Goal: Task Accomplishment & Management: Complete application form

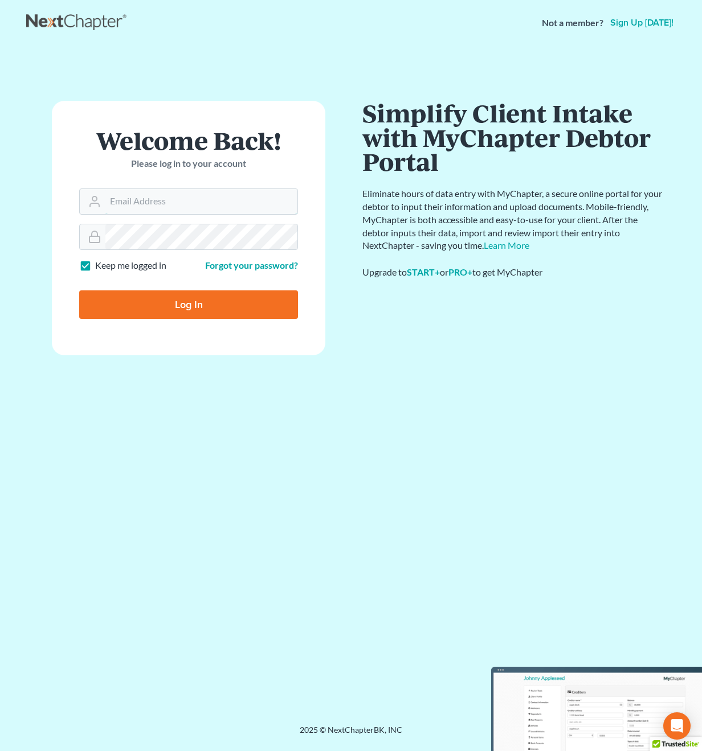
type input "[PERSON_NAME][EMAIL_ADDRESS][DOMAIN_NAME]"
click at [189, 304] on input "Log In" at bounding box center [188, 304] width 219 height 28
type input "Thinking..."
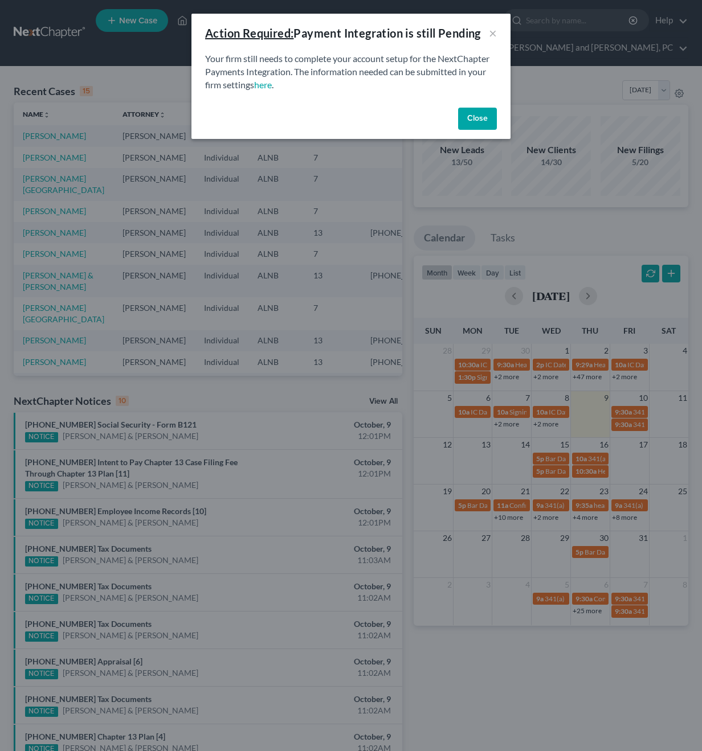
click at [469, 116] on button "Close" at bounding box center [477, 119] width 39 height 23
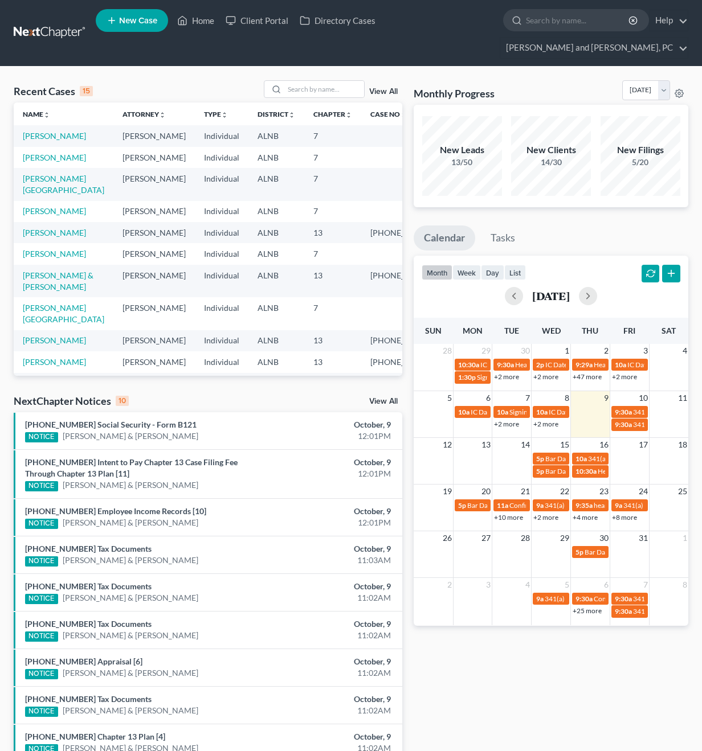
click at [149, 25] on span "New Case" at bounding box center [138, 21] width 38 height 9
select select "1"
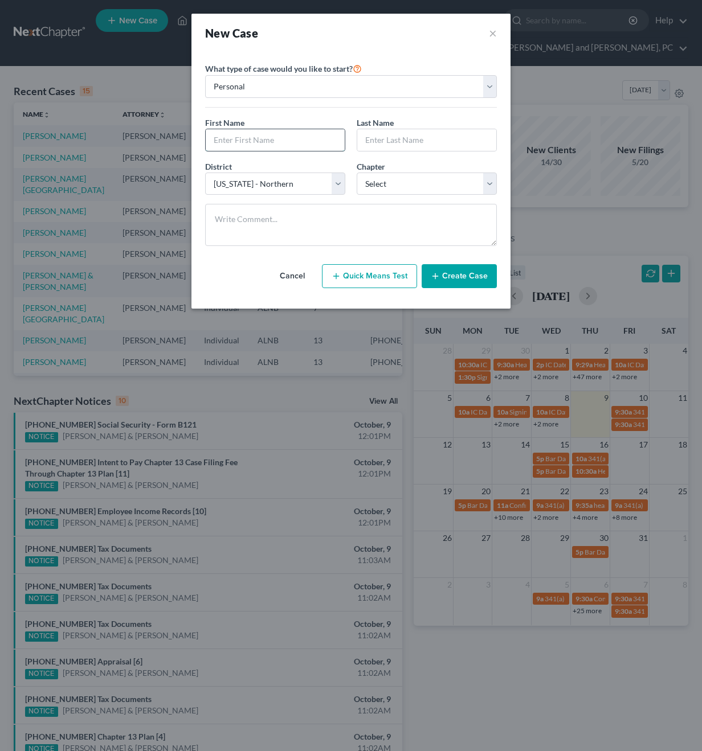
click at [286, 150] on input "text" at bounding box center [275, 140] width 139 height 22
type input "Micah"
type input "Craft"
click at [479, 187] on select "Select 7 11 12 13" at bounding box center [427, 184] width 140 height 23
select select "0"
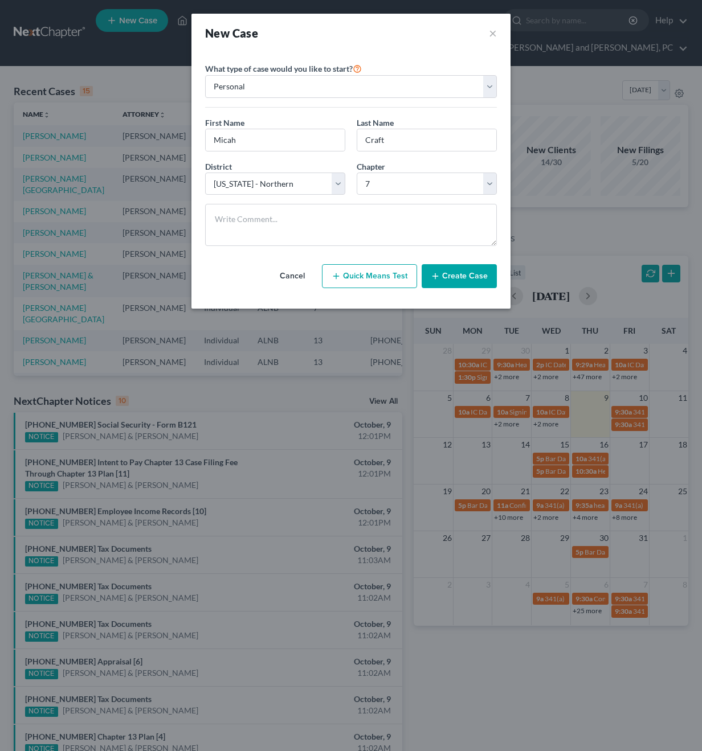
click at [469, 281] on button "Create Case" at bounding box center [458, 276] width 75 height 24
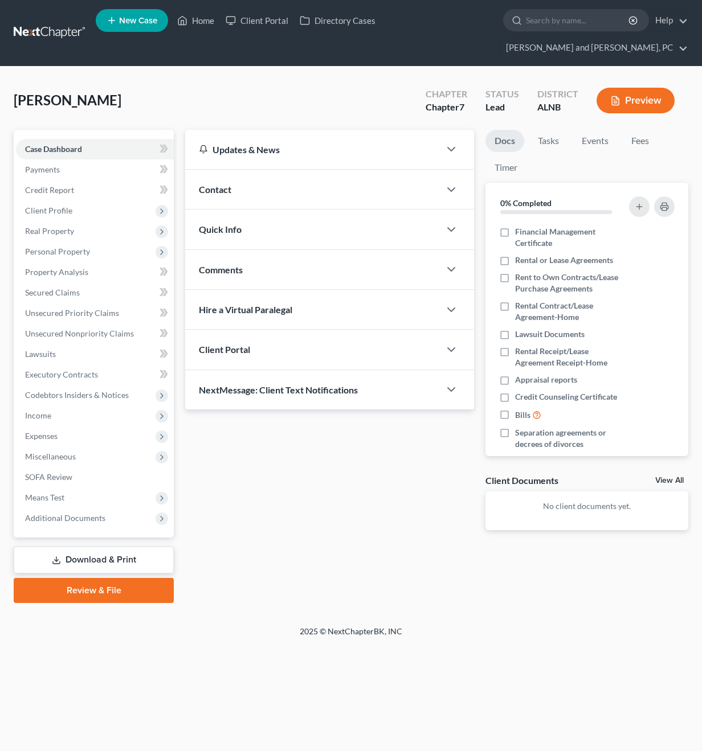
click at [280, 173] on div "Contact" at bounding box center [312, 189] width 255 height 39
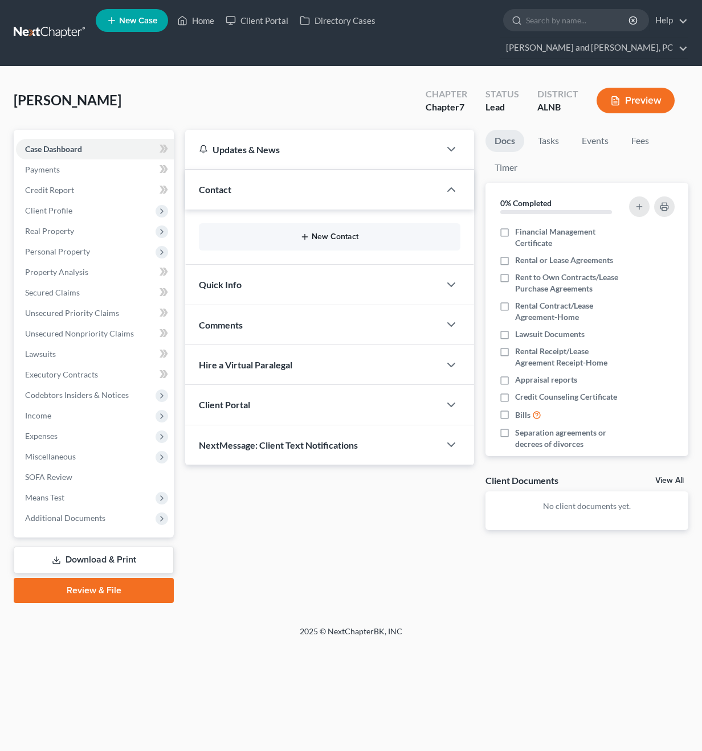
click at [308, 232] on icon "button" at bounding box center [304, 236] width 9 height 9
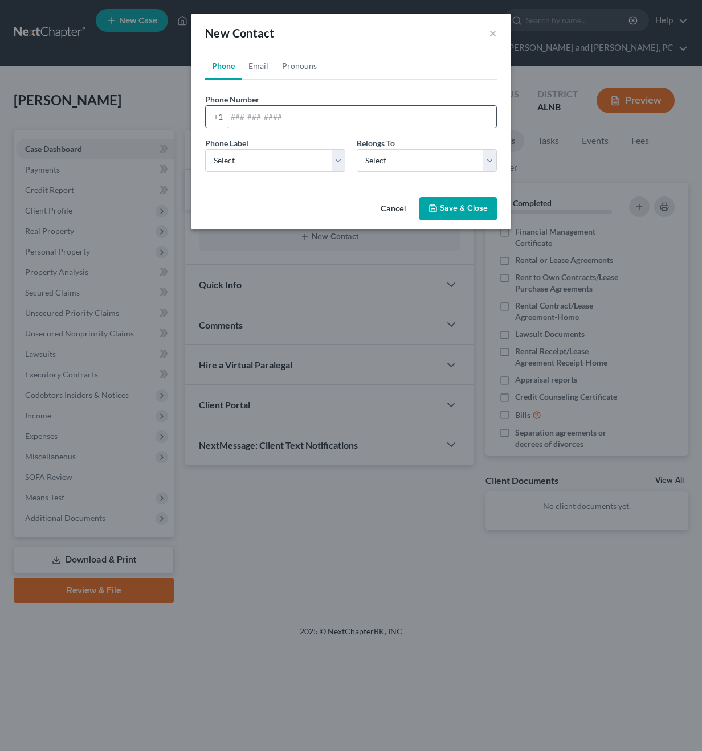
click at [245, 116] on input "tel" at bounding box center [361, 117] width 269 height 22
type input "2563433528"
click at [243, 154] on select "Select Mobile Home Work Other" at bounding box center [275, 160] width 140 height 23
select select "0"
click at [395, 148] on div "Belongs To * Select Client Other" at bounding box center [426, 154] width 151 height 35
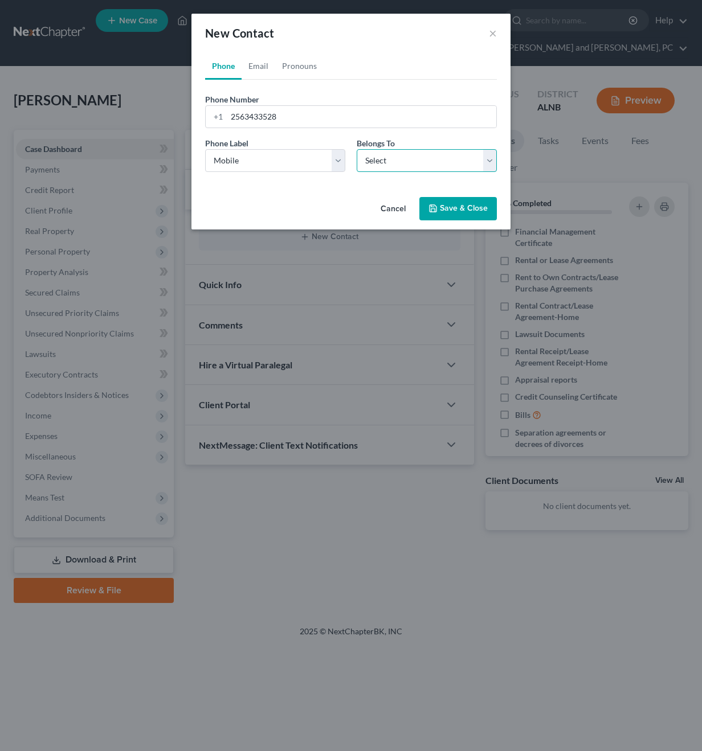
click at [391, 159] on select "Select Client Other" at bounding box center [427, 160] width 140 height 23
select select "0"
click at [259, 63] on link "Email" at bounding box center [258, 65] width 34 height 27
click at [255, 112] on input "email" at bounding box center [361, 117] width 269 height 22
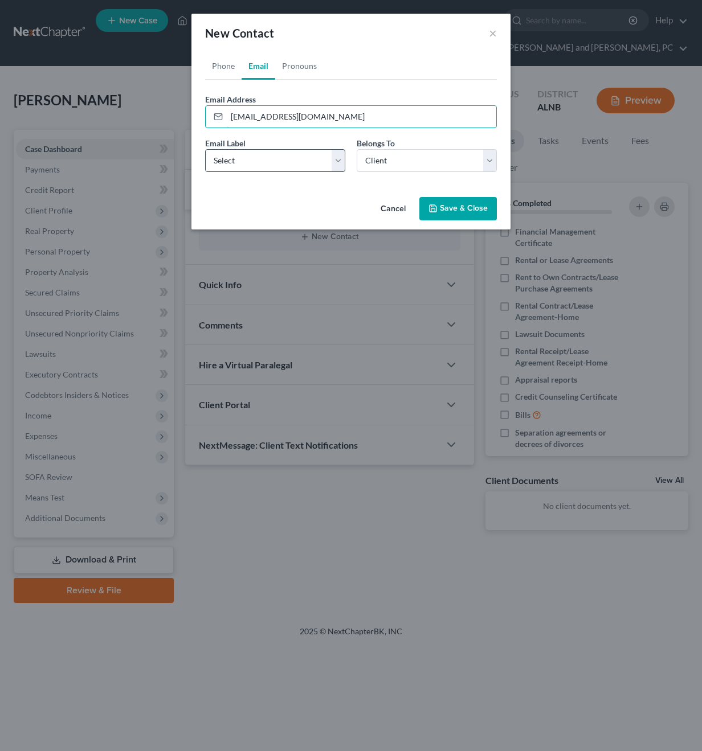
type input "[EMAIL_ADDRESS][DOMAIN_NAME]"
click at [243, 168] on select "Select Home Work Other" at bounding box center [275, 160] width 140 height 23
select select "0"
click at [435, 204] on icon "button" at bounding box center [432, 208] width 9 height 9
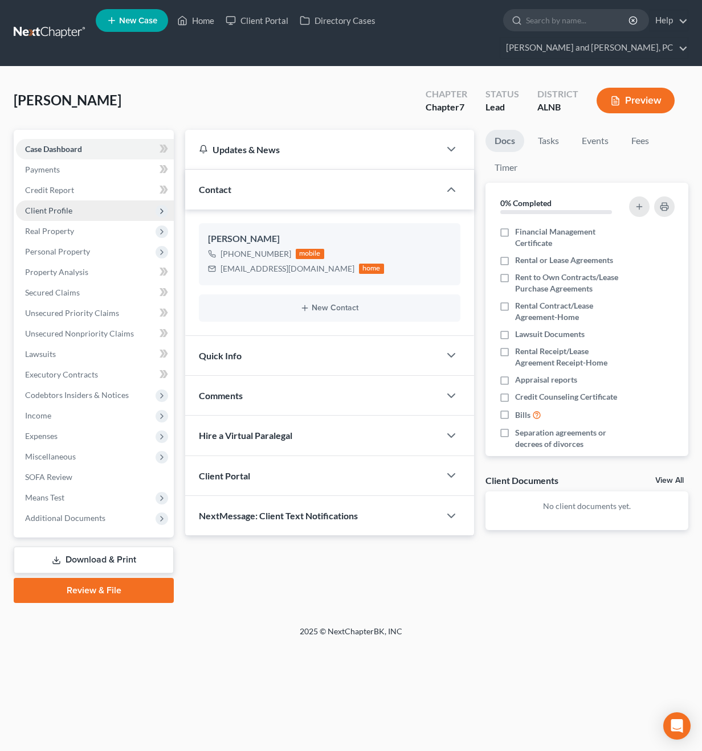
click at [55, 206] on span "Client Profile" at bounding box center [48, 211] width 47 height 10
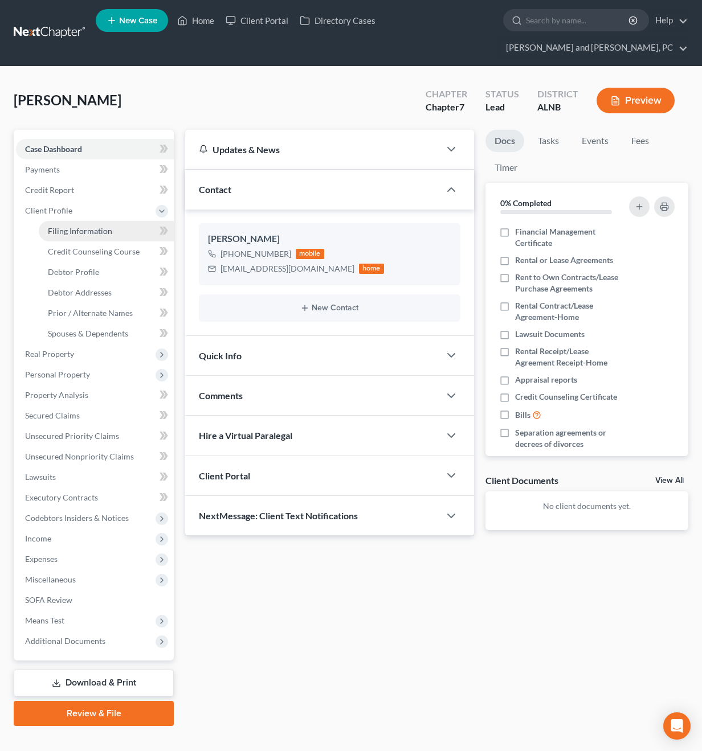
click at [77, 221] on link "Filing Information" at bounding box center [106, 231] width 135 height 21
select select "1"
select select "0"
select select "1"
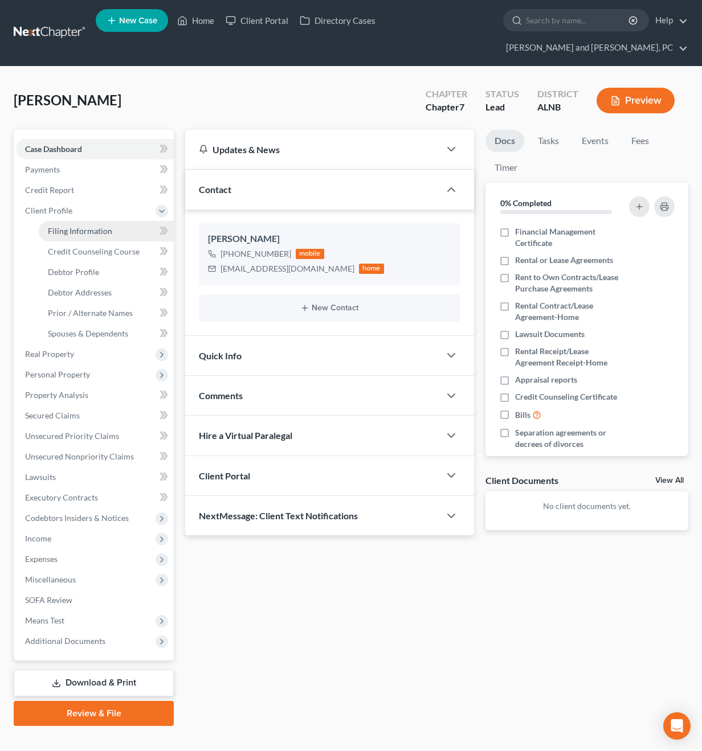
select select "0"
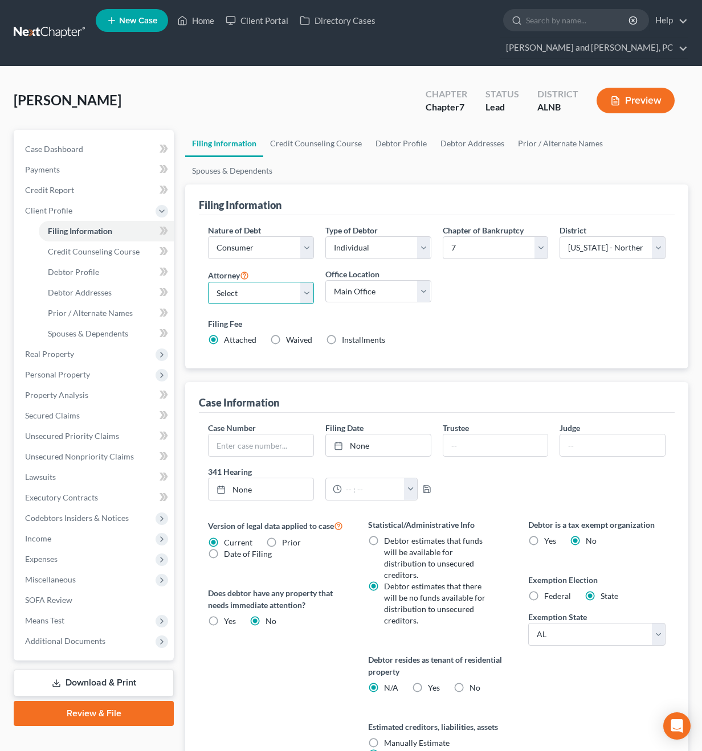
click at [237, 282] on select "Select [PERSON_NAME] - ALNB [PERSON_NAME] - ALNB [PERSON_NAME] - ALMB" at bounding box center [261, 293] width 106 height 23
select select "1"
click at [339, 280] on select "Main Office [GEOGRAPHIC_DATA]" at bounding box center [378, 291] width 106 height 23
select select "0"
click at [70, 144] on span "Case Dashboard" at bounding box center [54, 149] width 58 height 10
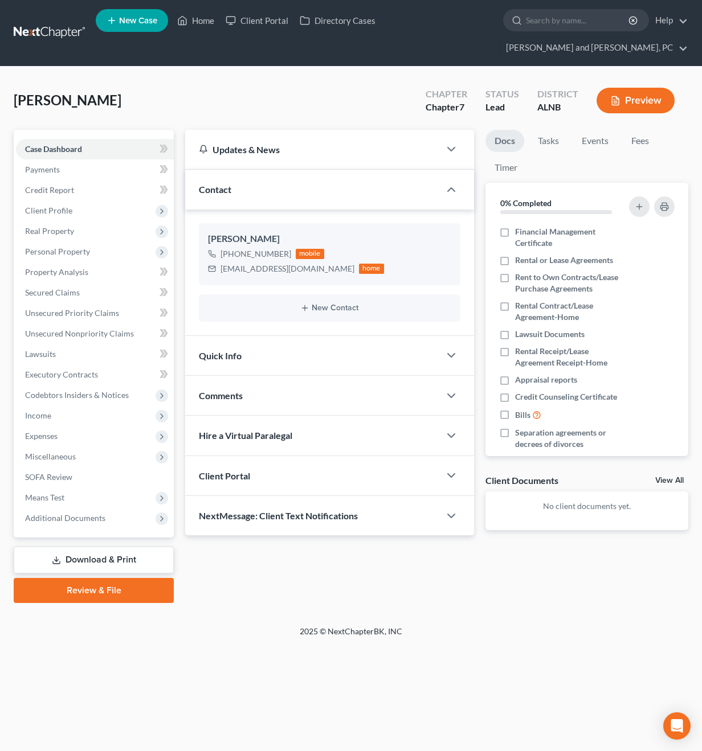
click at [322, 456] on div "Client Portal" at bounding box center [312, 475] width 255 height 39
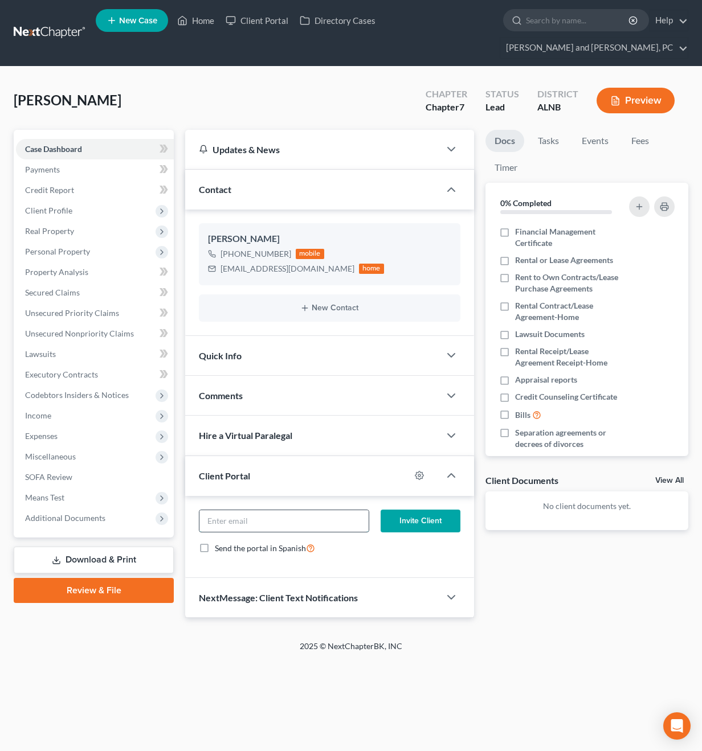
click at [296, 510] on input "email" at bounding box center [283, 521] width 169 height 22
click at [331, 510] on input "email" at bounding box center [283, 521] width 169 height 22
click at [406, 459] on div "Client Portal" at bounding box center [297, 475] width 225 height 39
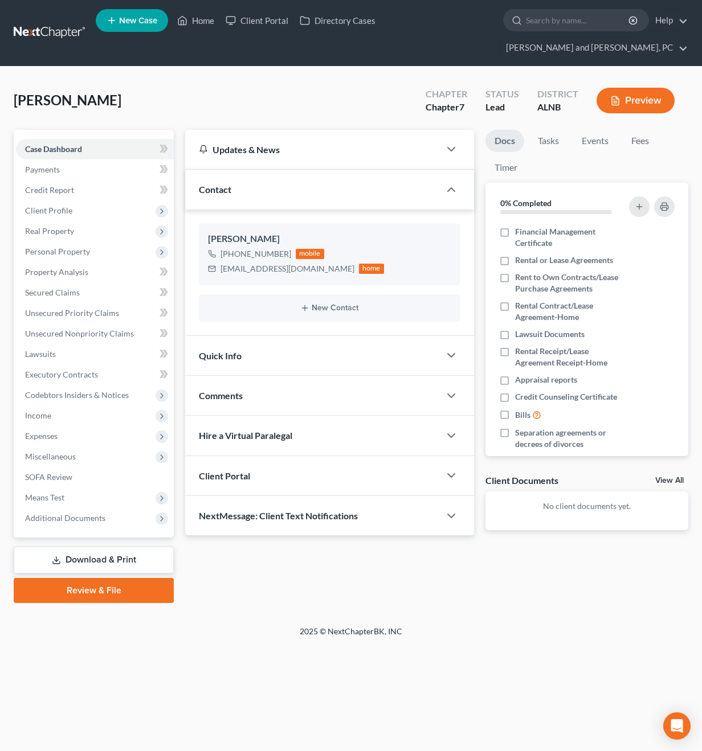
click at [375, 462] on div "Client Portal" at bounding box center [312, 475] width 255 height 39
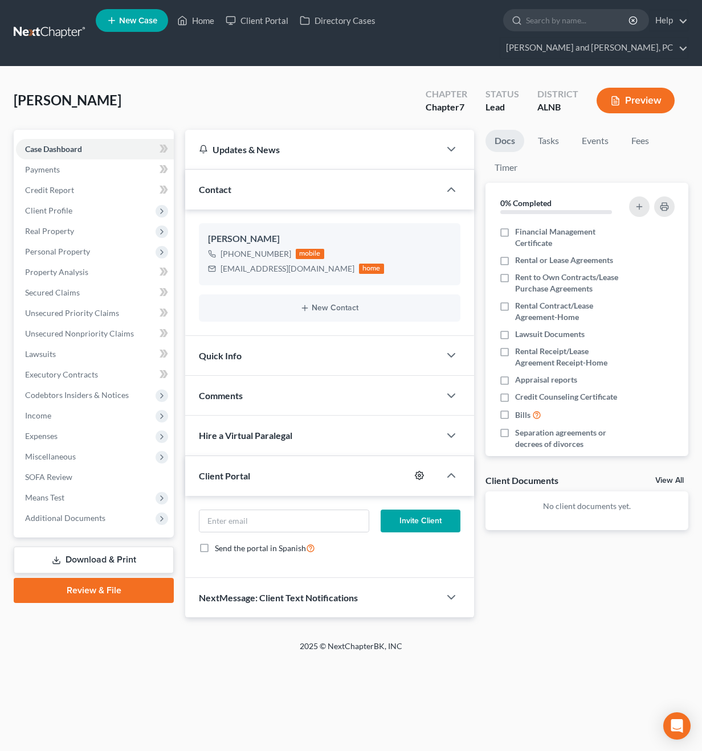
click at [415, 471] on icon "button" at bounding box center [419, 475] width 9 height 9
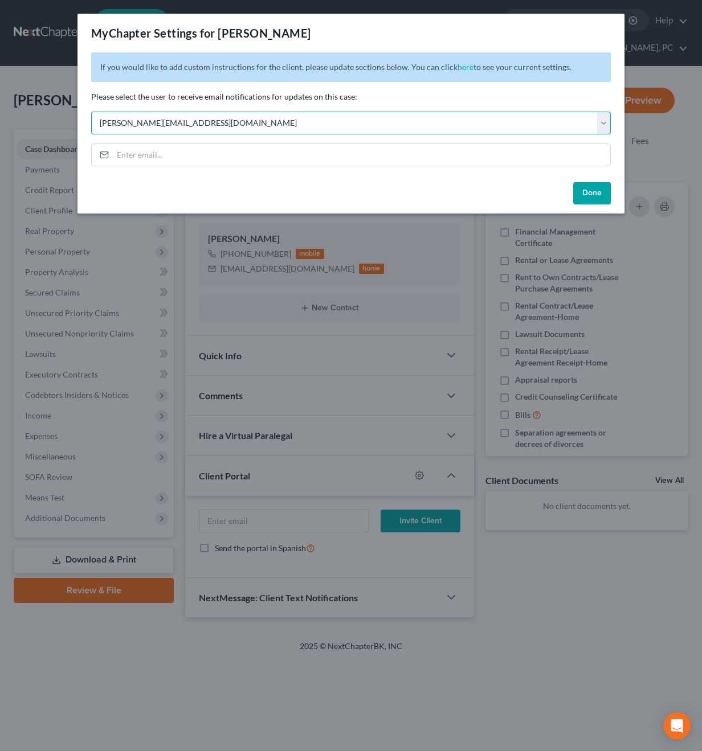
click at [239, 131] on select "Select [PERSON_NAME][EMAIL_ADDRESS][DOMAIN_NAME] [PERSON_NAME][EMAIL_ADDRESS][D…" at bounding box center [350, 123] width 519 height 23
select select "1"
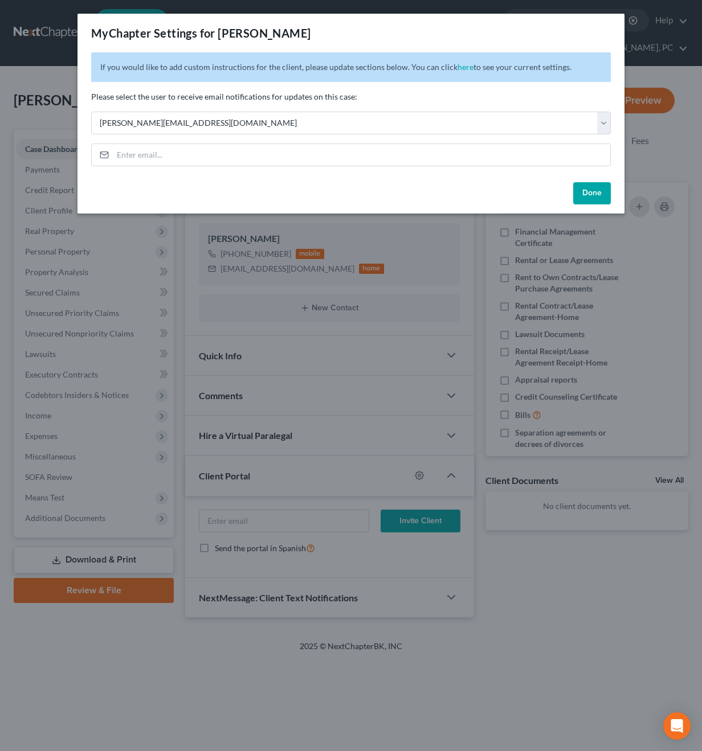
click at [587, 196] on button "Done" at bounding box center [592, 193] width 38 height 23
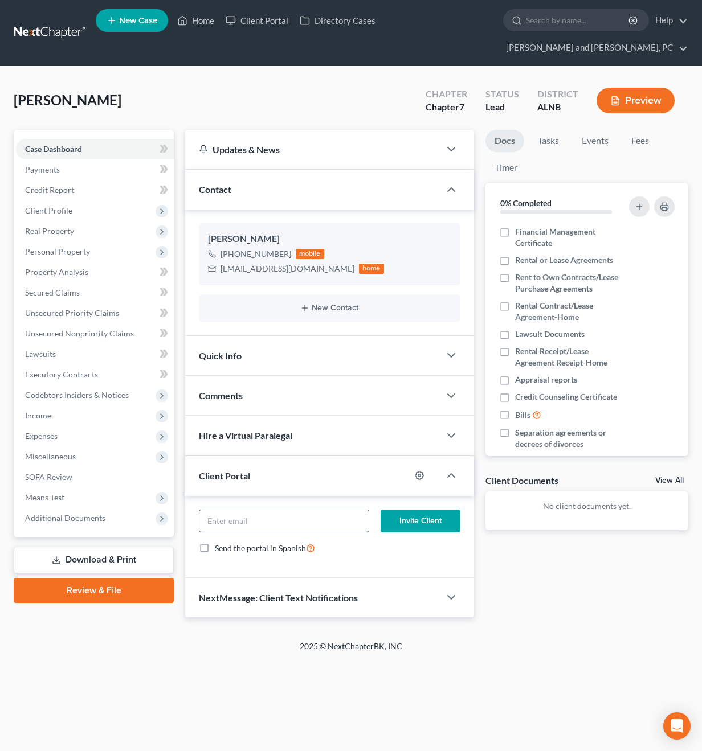
click at [313, 510] on input "email" at bounding box center [283, 521] width 169 height 22
click at [492, 546] on div "Docs Tasks Events Fees Timer 0% Completed Nothing here yet! Financial Managemen…" at bounding box center [587, 374] width 214 height 488
click at [210, 510] on input "email" at bounding box center [283, 521] width 169 height 22
type input "[EMAIL_ADDRESS][DOMAIN_NAME]"
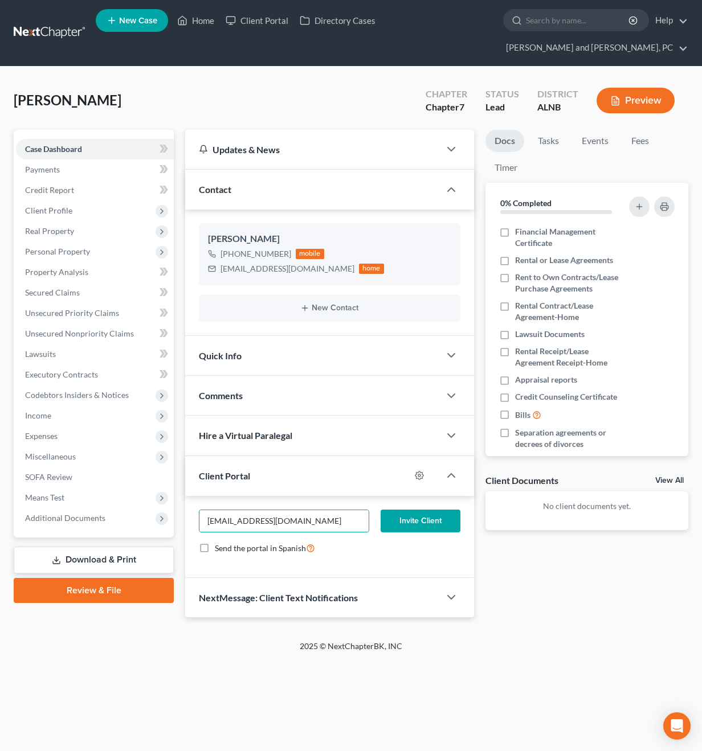
click at [405, 510] on button "Invite Client" at bounding box center [420, 521] width 80 height 23
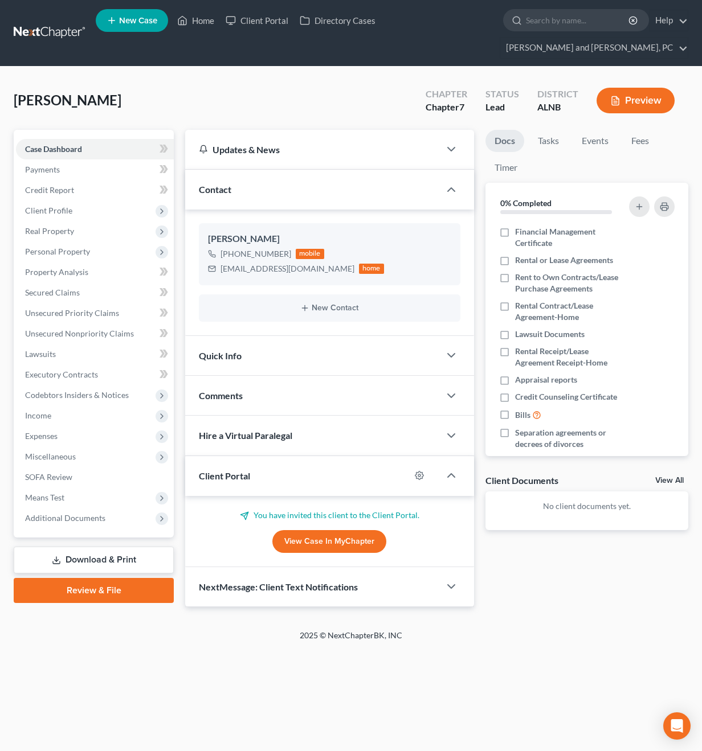
click at [363, 567] on div "NextMessage: Client Text Notifications" at bounding box center [312, 586] width 255 height 39
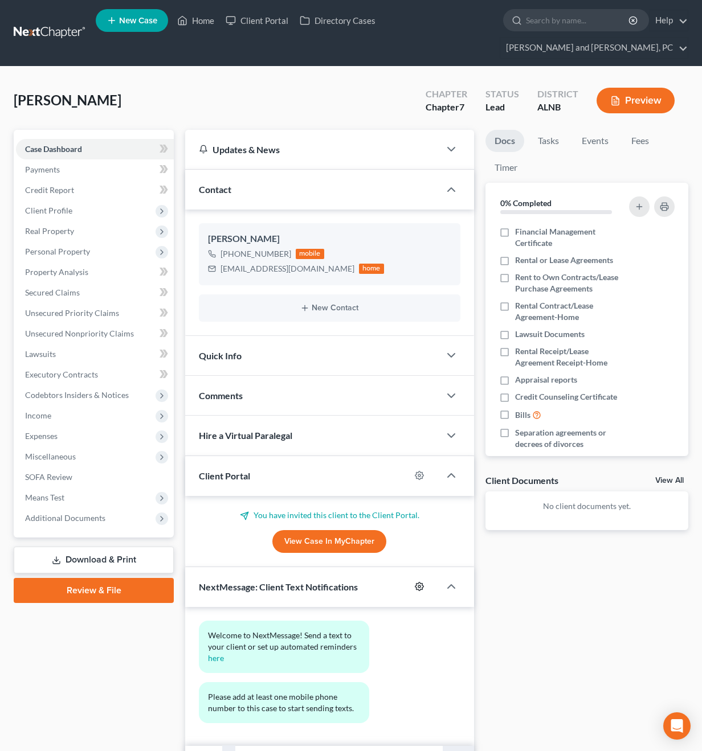
click at [420, 582] on icon "button" at bounding box center [419, 586] width 9 height 9
select select "0"
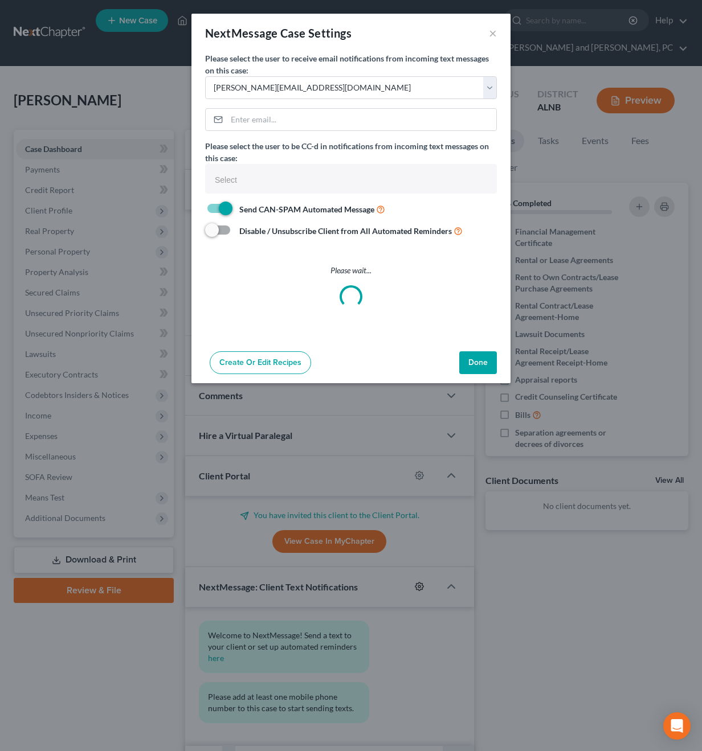
select select
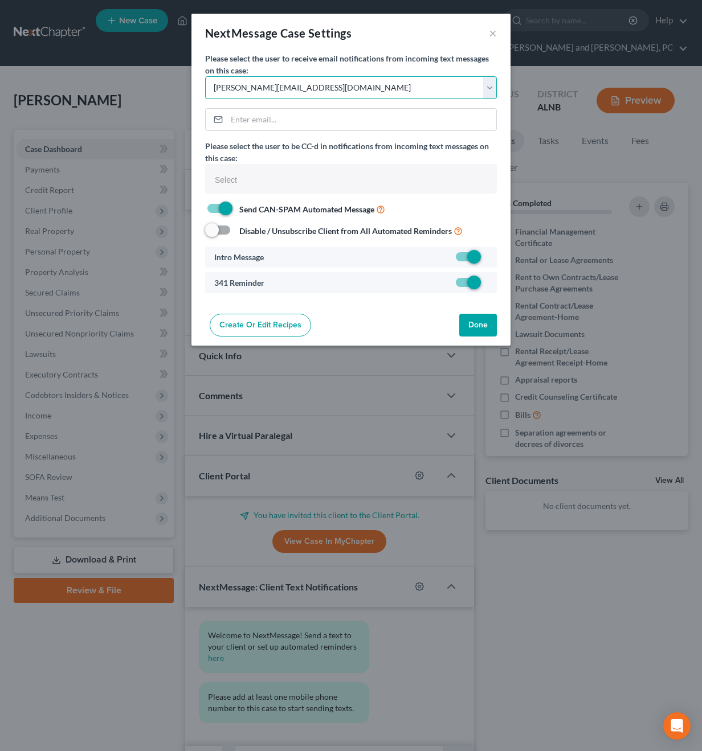
click at [369, 83] on select "Select [PERSON_NAME][EMAIL_ADDRESS][DOMAIN_NAME] [PERSON_NAME][EMAIL_ADDRESS][D…" at bounding box center [351, 87] width 292 height 23
select select "1"
click at [474, 325] on button "Done" at bounding box center [478, 325] width 38 height 23
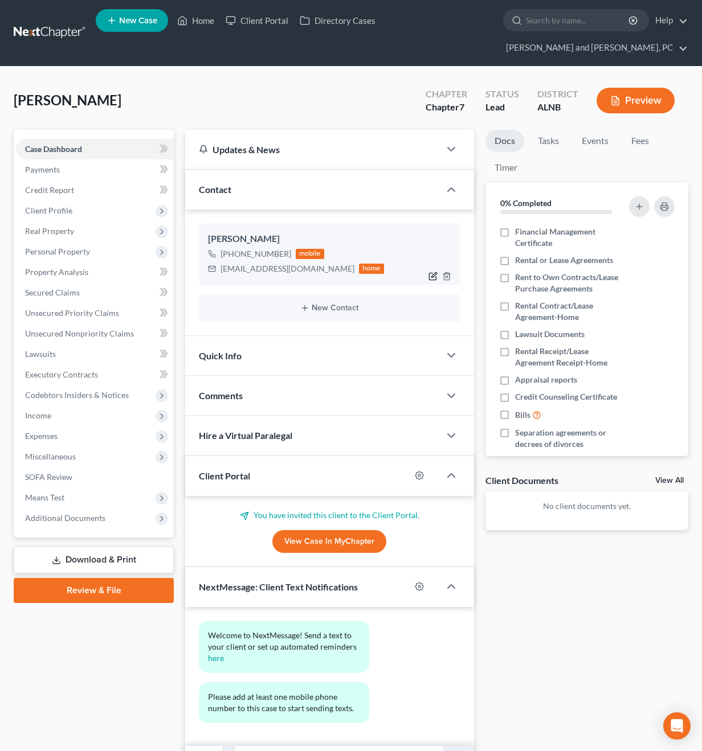
click at [430, 272] on icon "button" at bounding box center [432, 276] width 9 height 9
select select "0"
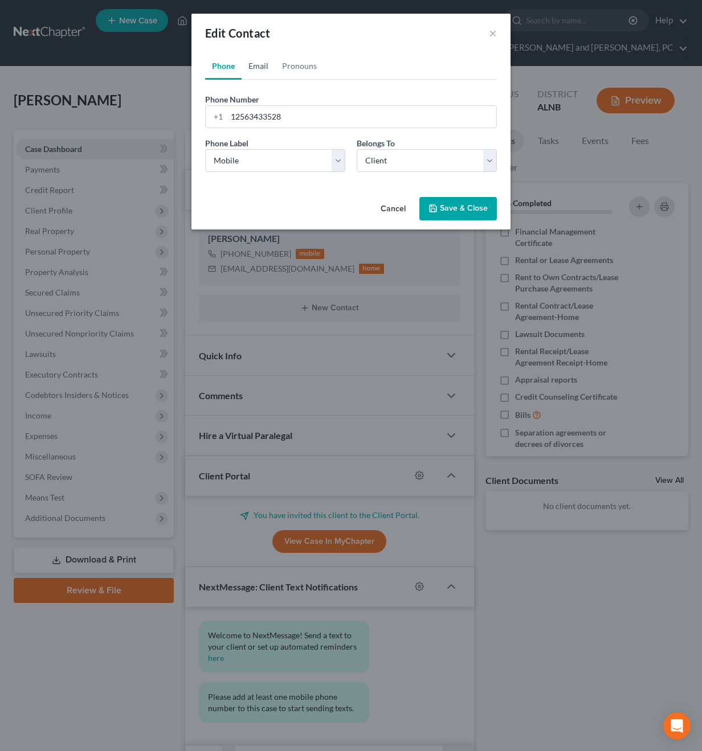
click at [255, 70] on link "Email" at bounding box center [258, 65] width 34 height 27
click at [475, 211] on button "Save & Close" at bounding box center [457, 209] width 77 height 24
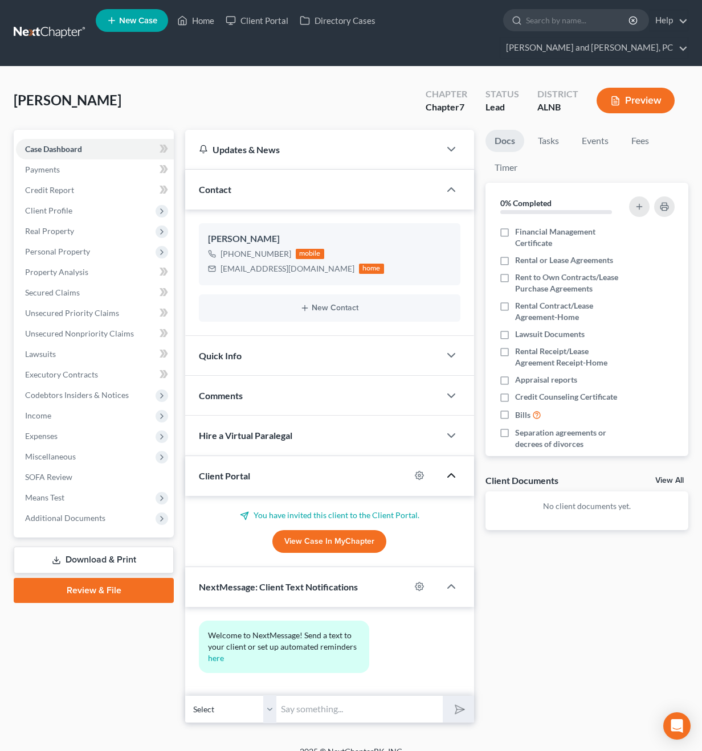
click at [453, 469] on icon "button" at bounding box center [451, 476] width 14 height 14
